Goal: Information Seeking & Learning: Learn about a topic

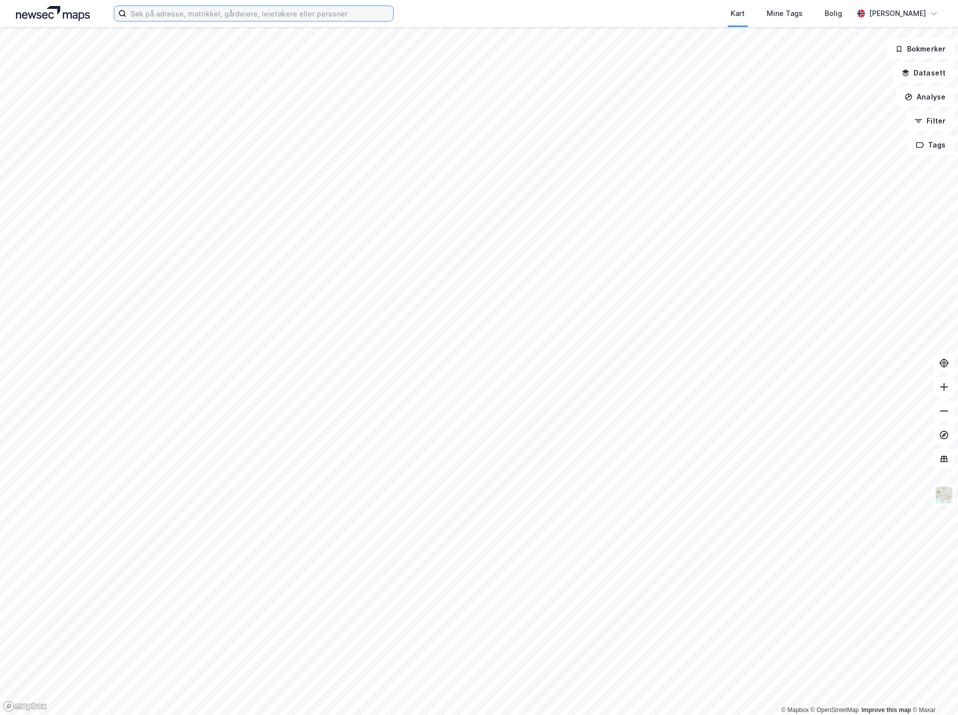
click at [246, 14] on input at bounding box center [259, 13] width 267 height 15
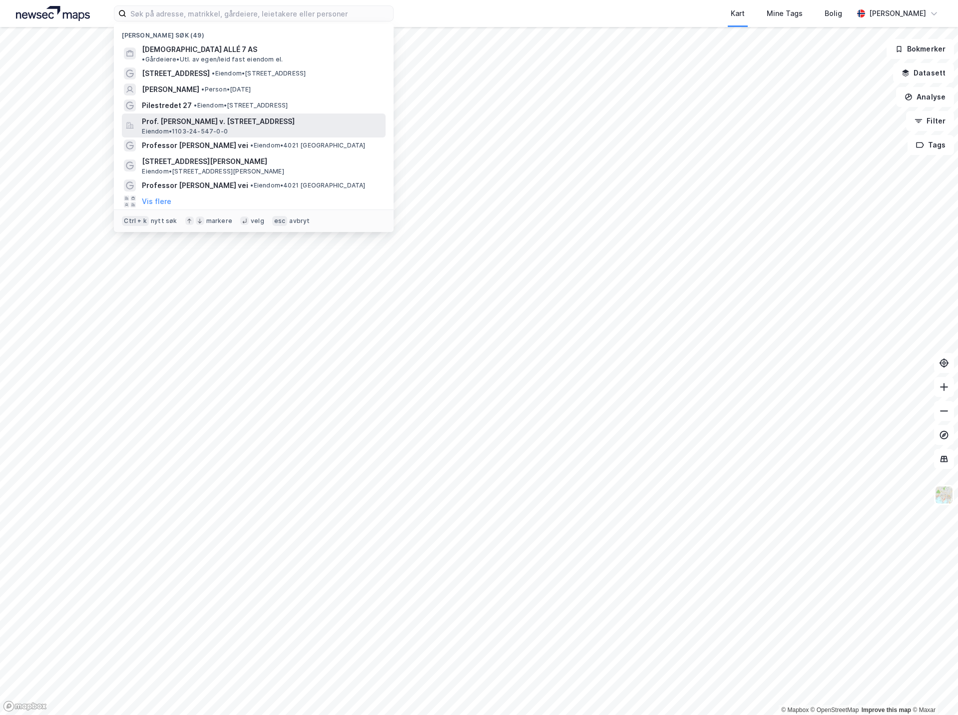
click at [223, 113] on div "Prof. [PERSON_NAME] v. 10, 4021, [GEOGRAPHIC_DATA], [GEOGRAPHIC_DATA] • 1103-24…" at bounding box center [254, 125] width 264 height 24
